Goal: Navigation & Orientation: Understand site structure

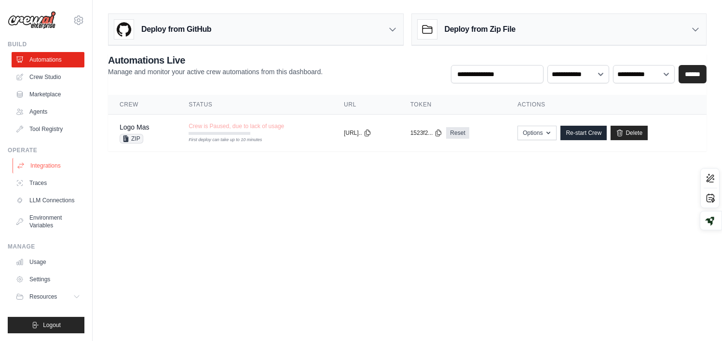
click at [50, 162] on link "Integrations" at bounding box center [49, 165] width 73 height 15
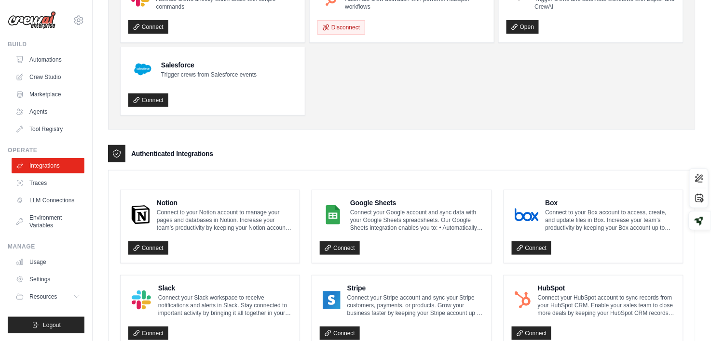
scroll to position [101, 0]
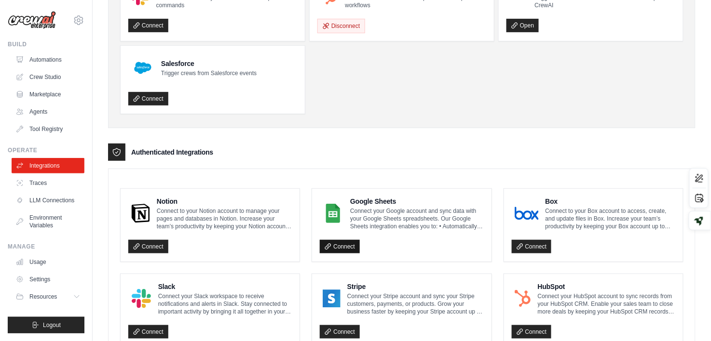
click at [335, 248] on link "Connect" at bounding box center [340, 247] width 40 height 14
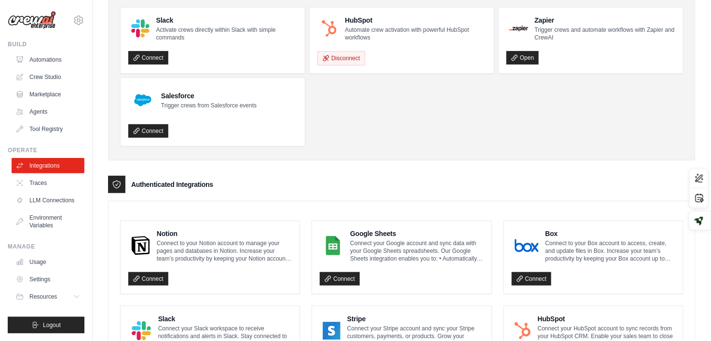
scroll to position [0, 0]
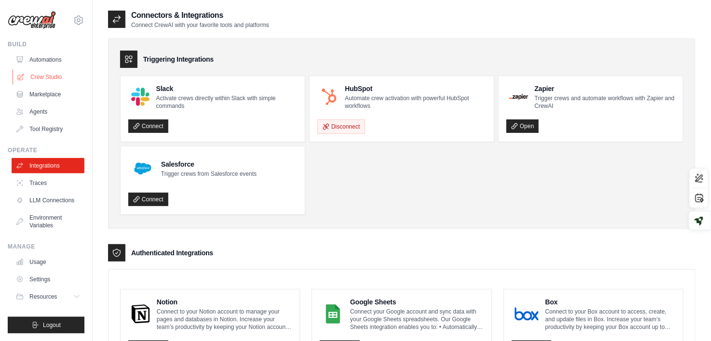
click at [51, 76] on link "Crew Studio" at bounding box center [49, 76] width 73 height 15
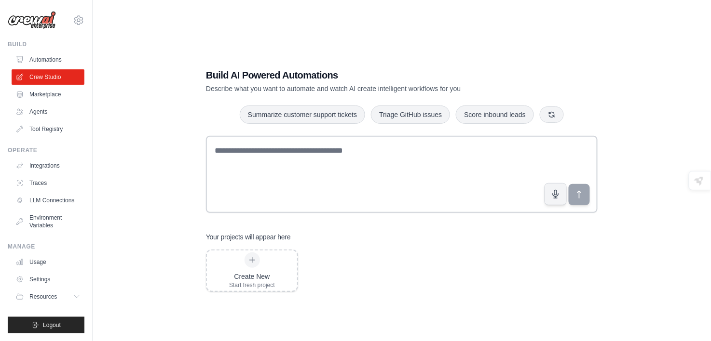
click at [47, 131] on link "Tool Registry" at bounding box center [48, 129] width 73 height 15
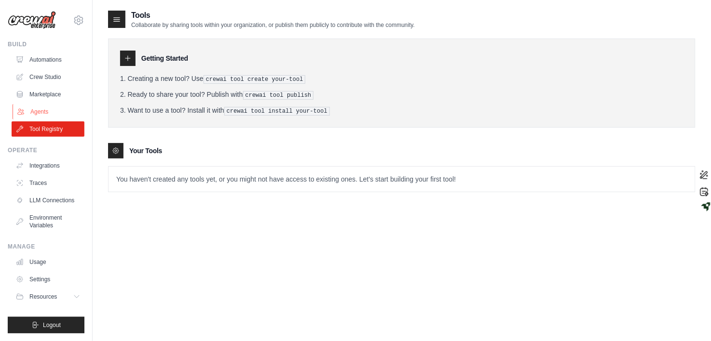
click at [40, 112] on link "Agents" at bounding box center [49, 111] width 73 height 15
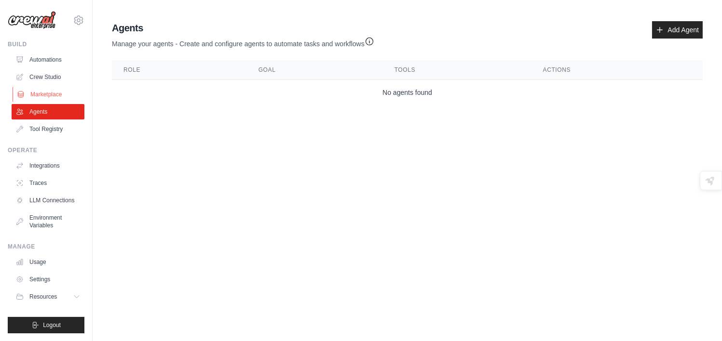
click at [40, 89] on link "Marketplace" at bounding box center [49, 94] width 73 height 15
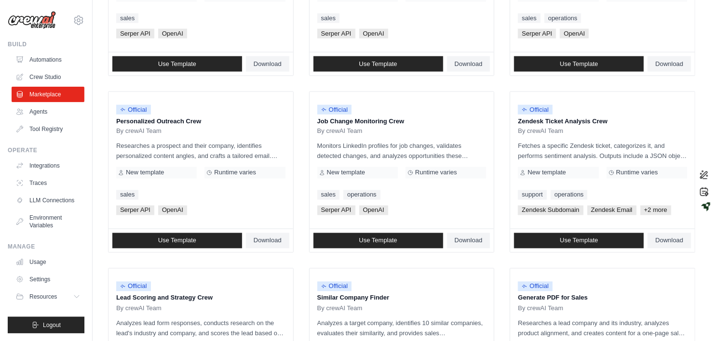
scroll to position [551, 0]
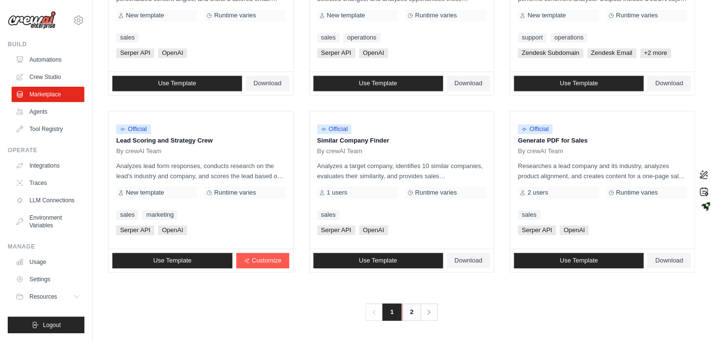
click at [410, 315] on link "2" at bounding box center [411, 312] width 19 height 17
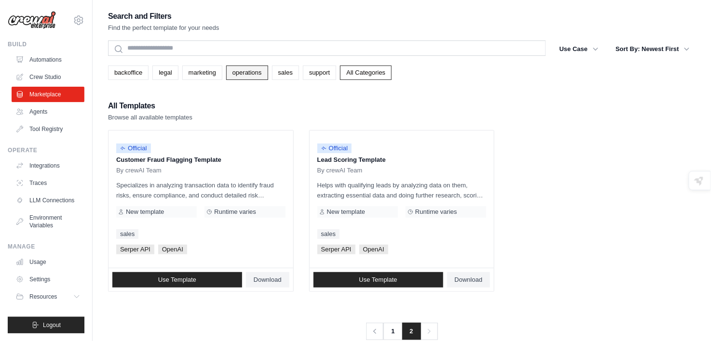
click at [253, 78] on link "operations" at bounding box center [247, 73] width 42 height 14
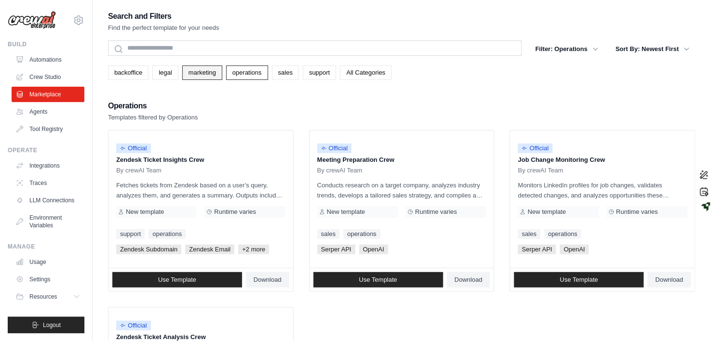
click at [215, 78] on link "marketing" at bounding box center [202, 73] width 40 height 14
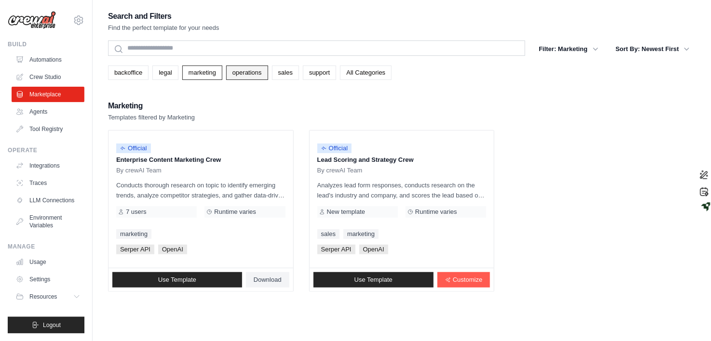
click at [240, 72] on link "operations" at bounding box center [247, 73] width 42 height 14
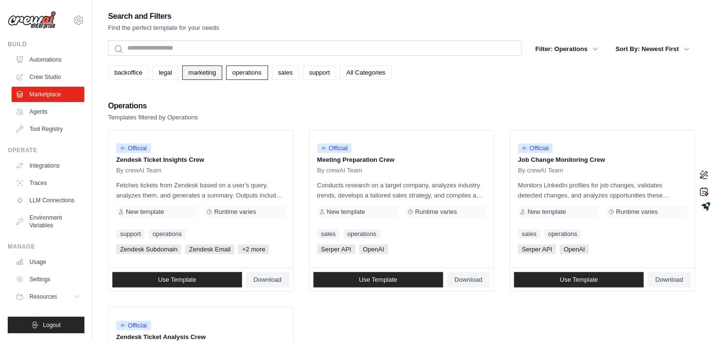
click at [194, 78] on link "marketing" at bounding box center [202, 73] width 40 height 14
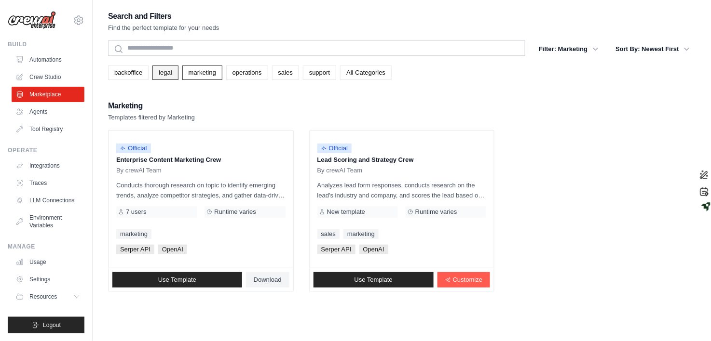
click at [167, 72] on link "legal" at bounding box center [165, 73] width 26 height 14
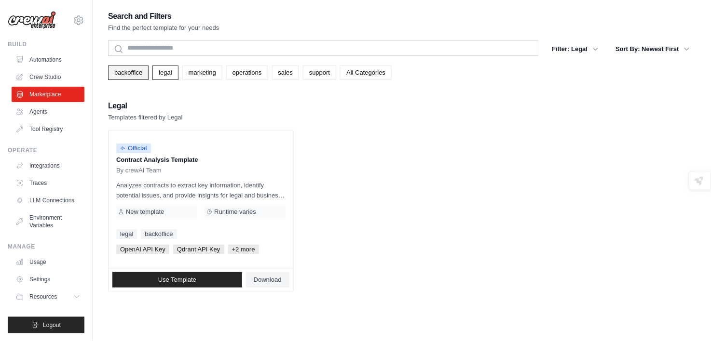
click at [139, 73] on link "backoffice" at bounding box center [128, 73] width 41 height 14
click at [336, 72] on link "support" at bounding box center [319, 73] width 33 height 14
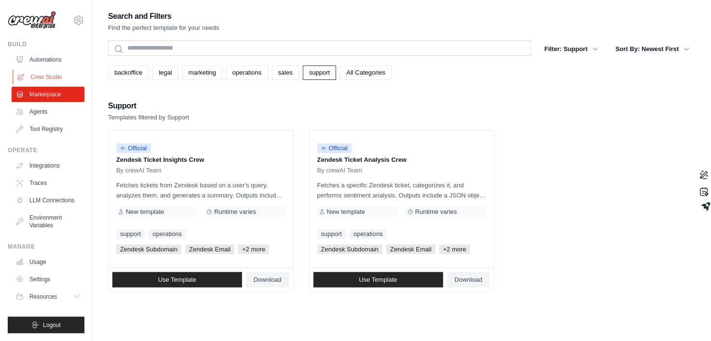
click at [45, 79] on link "Crew Studio" at bounding box center [49, 76] width 73 height 15
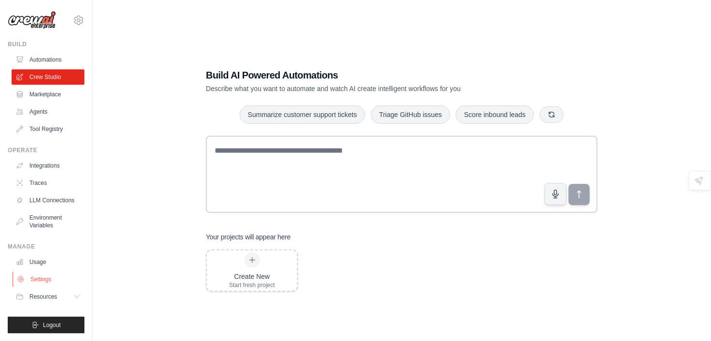
click at [45, 283] on link "Settings" at bounding box center [49, 279] width 73 height 15
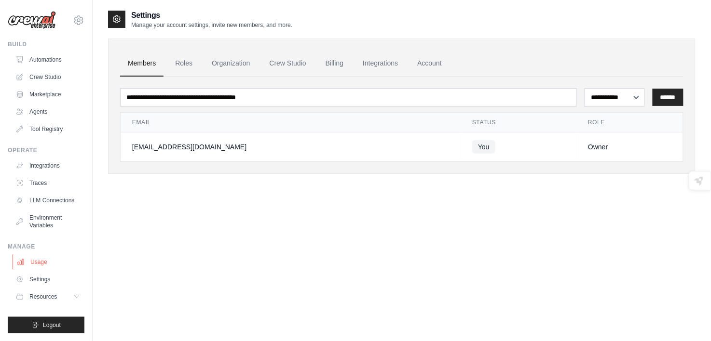
click at [46, 261] on link "Usage" at bounding box center [49, 262] width 73 height 15
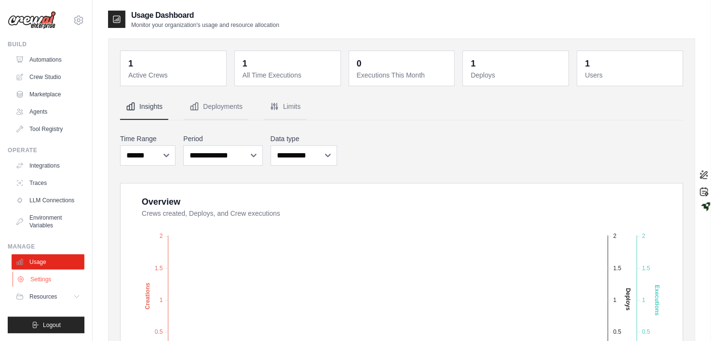
click at [26, 277] on link "Settings" at bounding box center [49, 279] width 73 height 15
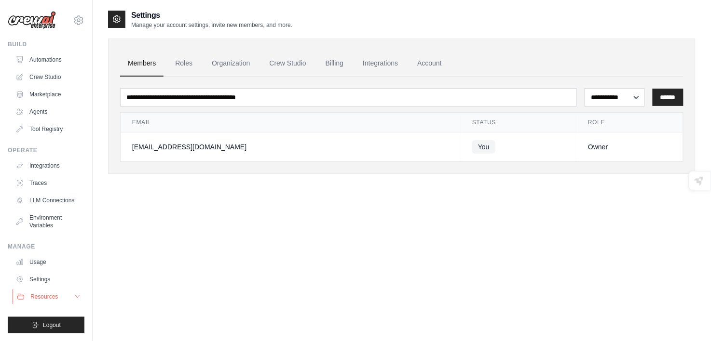
click at [33, 300] on span "Resources" at bounding box center [43, 297] width 27 height 8
